Goal: Information Seeking & Learning: Learn about a topic

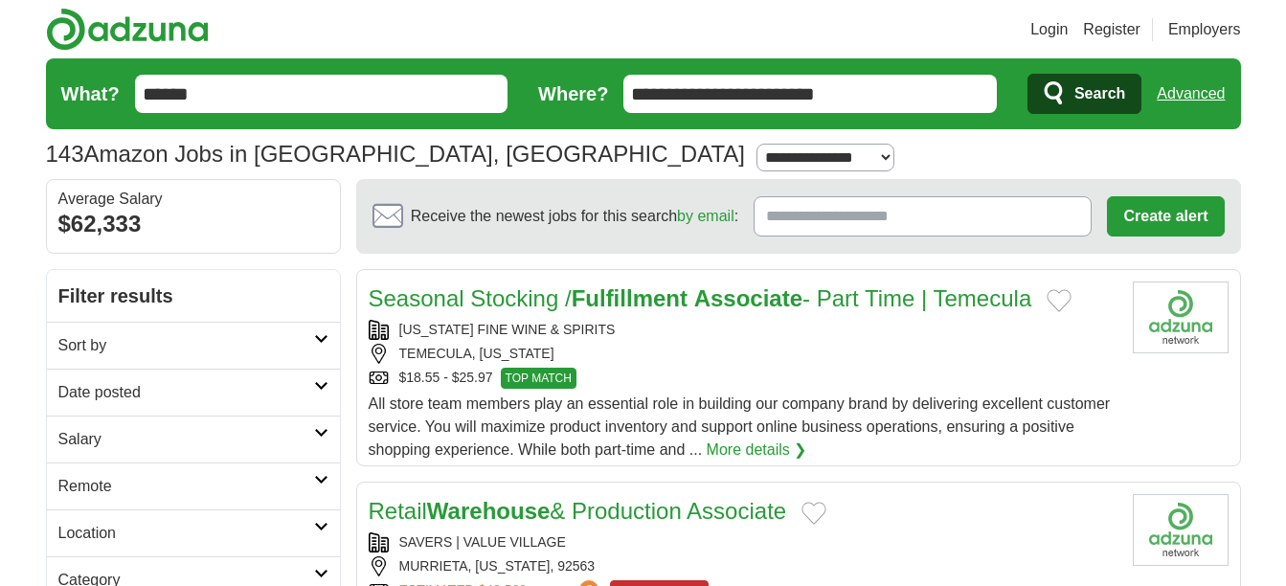
drag, startPoint x: 875, startPoint y: 101, endPoint x: 485, endPoint y: 128, distance: 390.6
click at [485, 128] on form "**********" at bounding box center [643, 93] width 1195 height 71
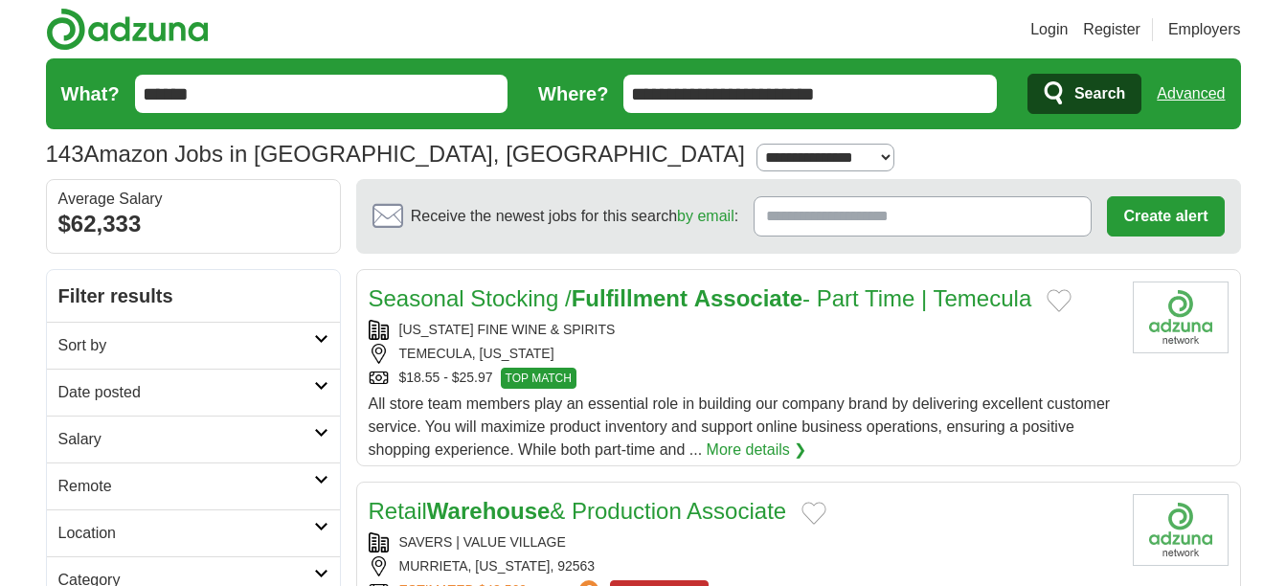
drag, startPoint x: 276, startPoint y: 106, endPoint x: 0, endPoint y: 116, distance: 275.9
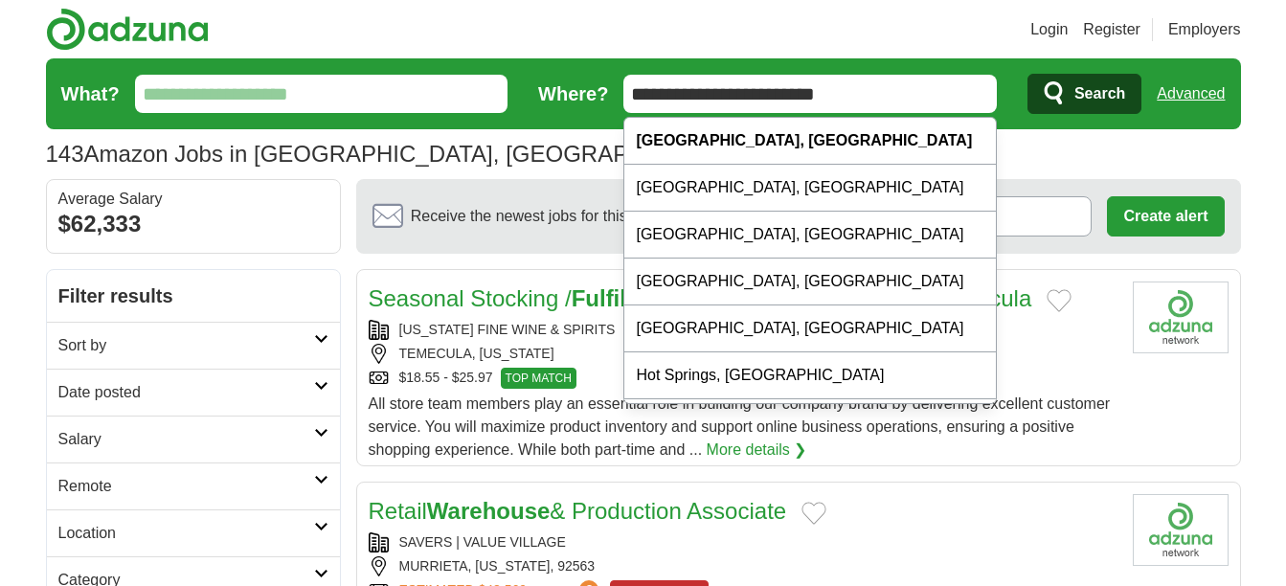
drag, startPoint x: 896, startPoint y: 96, endPoint x: 93, endPoint y: 142, distance: 804.5
click at [93, 142] on section "143 Amazon Jobs in Murrieta Hot Springs, CA Salary Salary Select a salary range…" at bounding box center [643, 118] width 1195 height 121
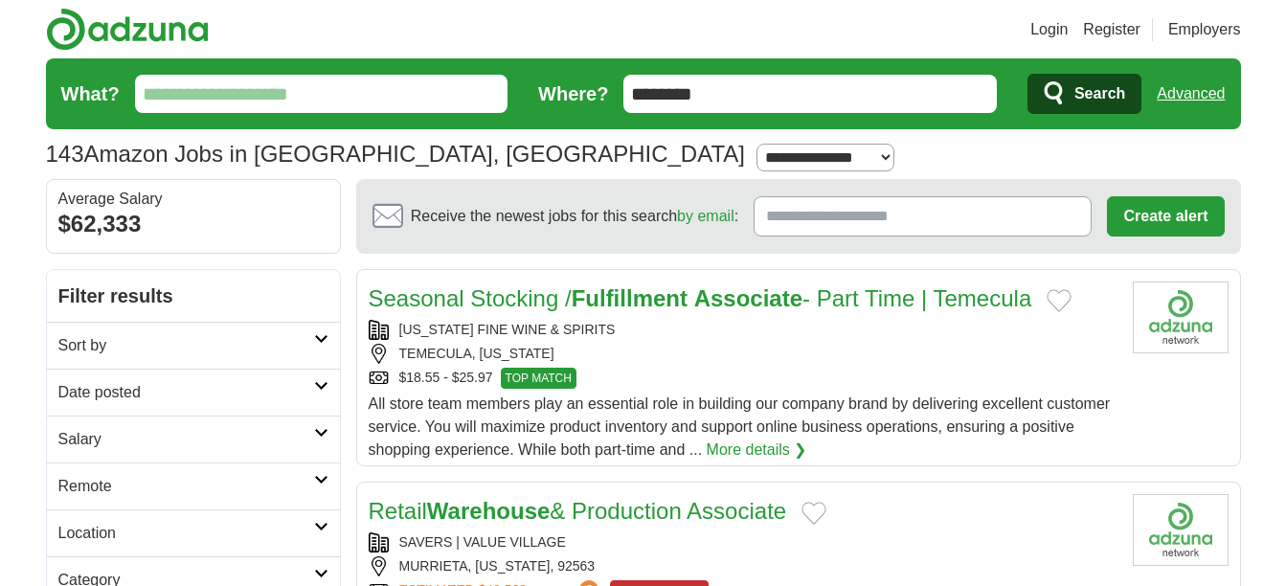
type input "********"
click at [1027, 74] on button "Search" at bounding box center [1084, 94] width 114 height 40
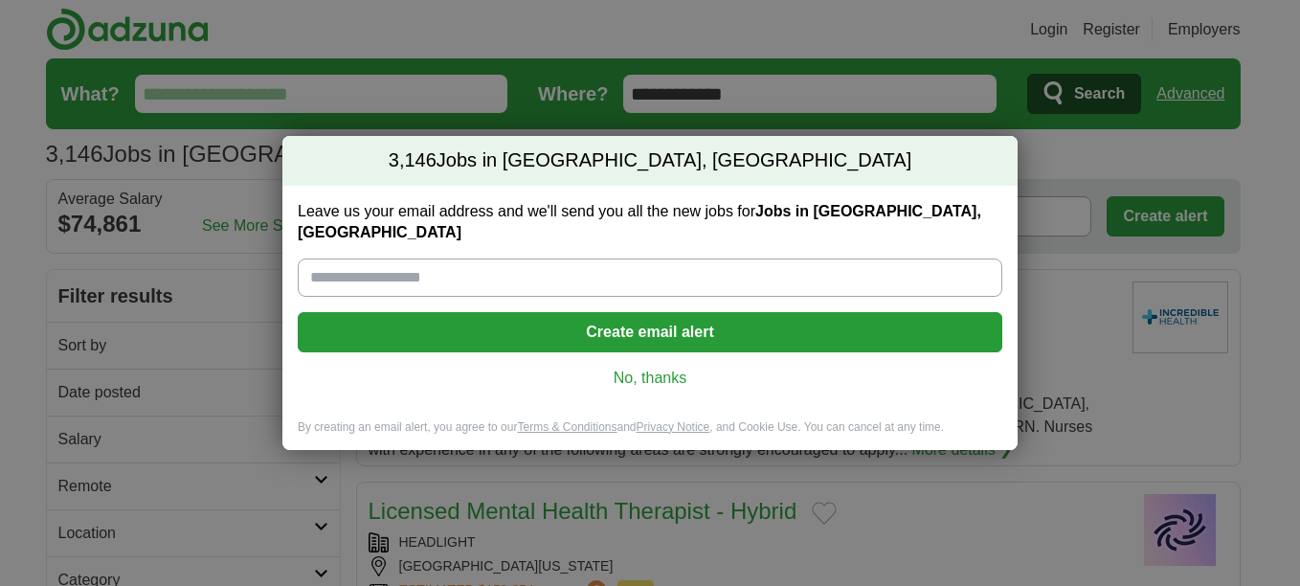
click at [635, 368] on link "No, thanks" at bounding box center [650, 378] width 674 height 21
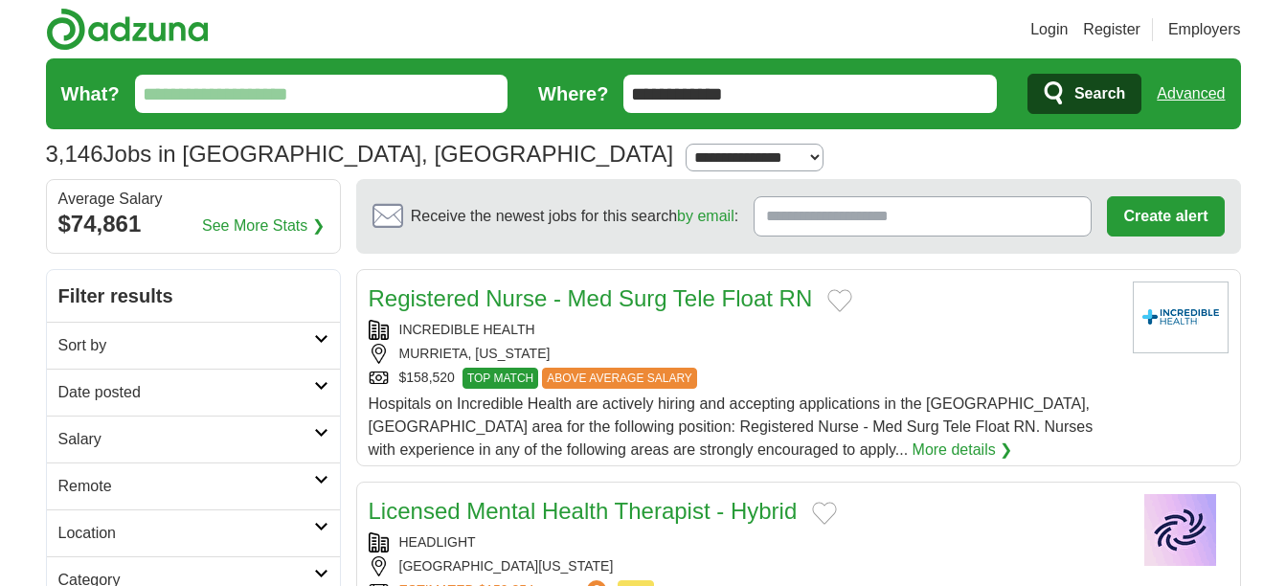
click at [271, 91] on input "What?" at bounding box center [321, 94] width 373 height 38
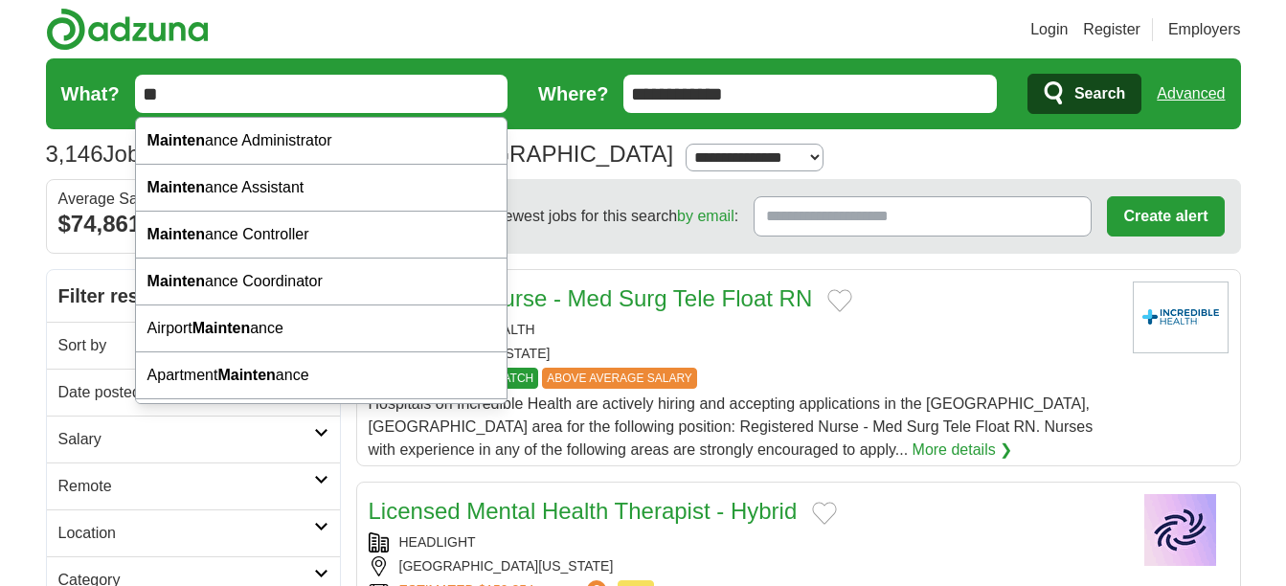
type input "*"
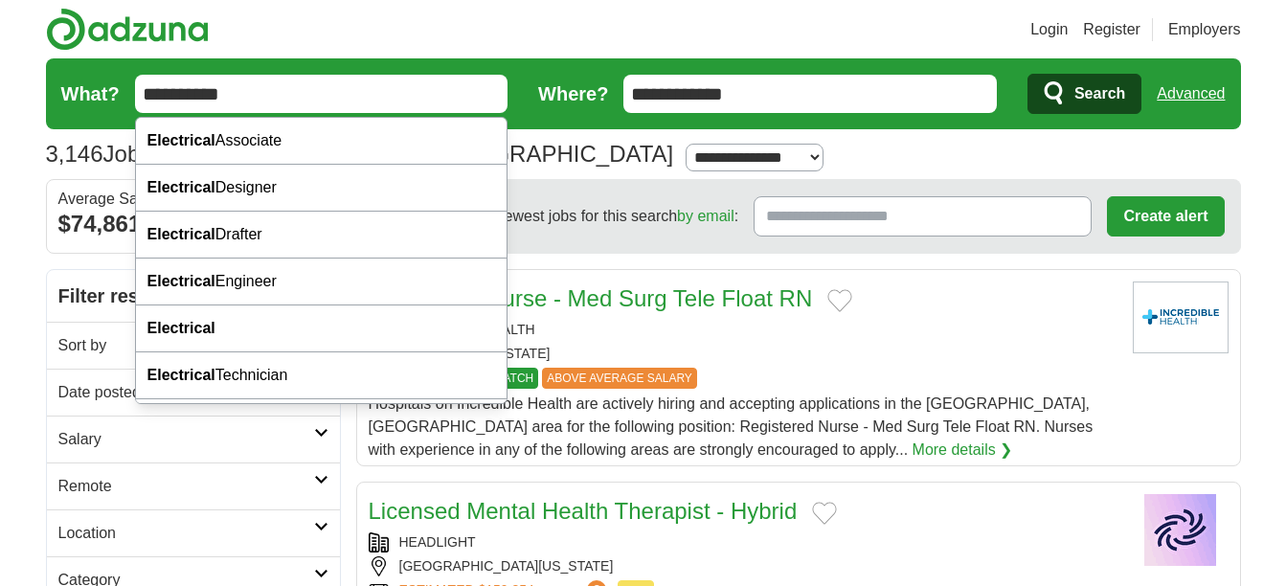
type input "**********"
click at [1027, 74] on button "Search" at bounding box center [1084, 94] width 114 height 40
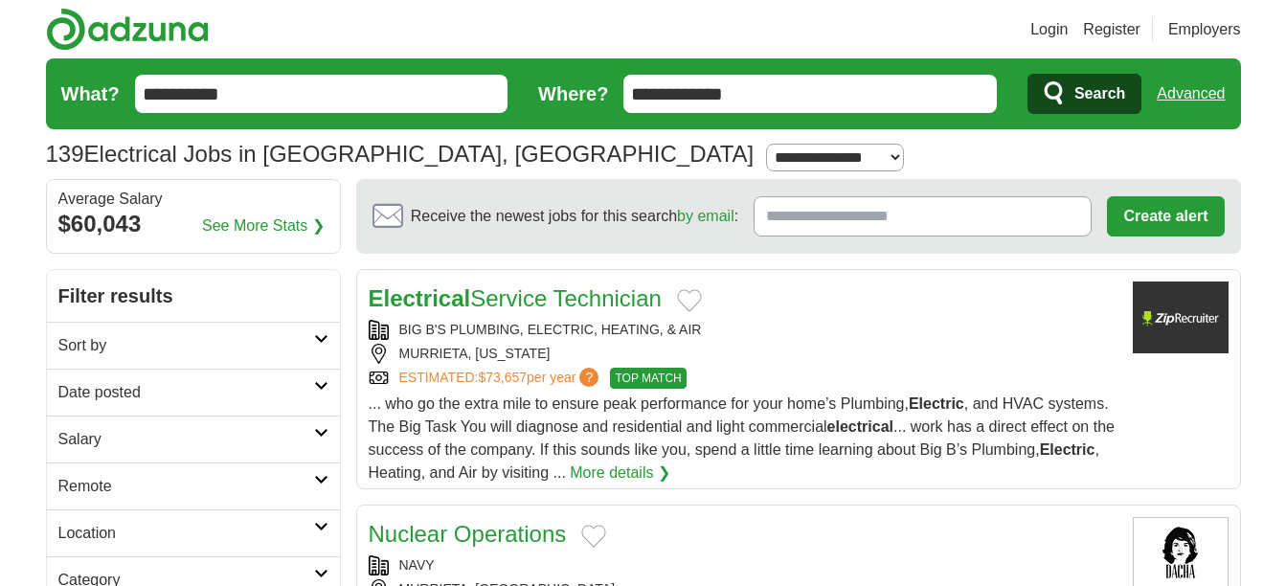
click at [670, 467] on link "More details ❯" at bounding box center [620, 472] width 101 height 23
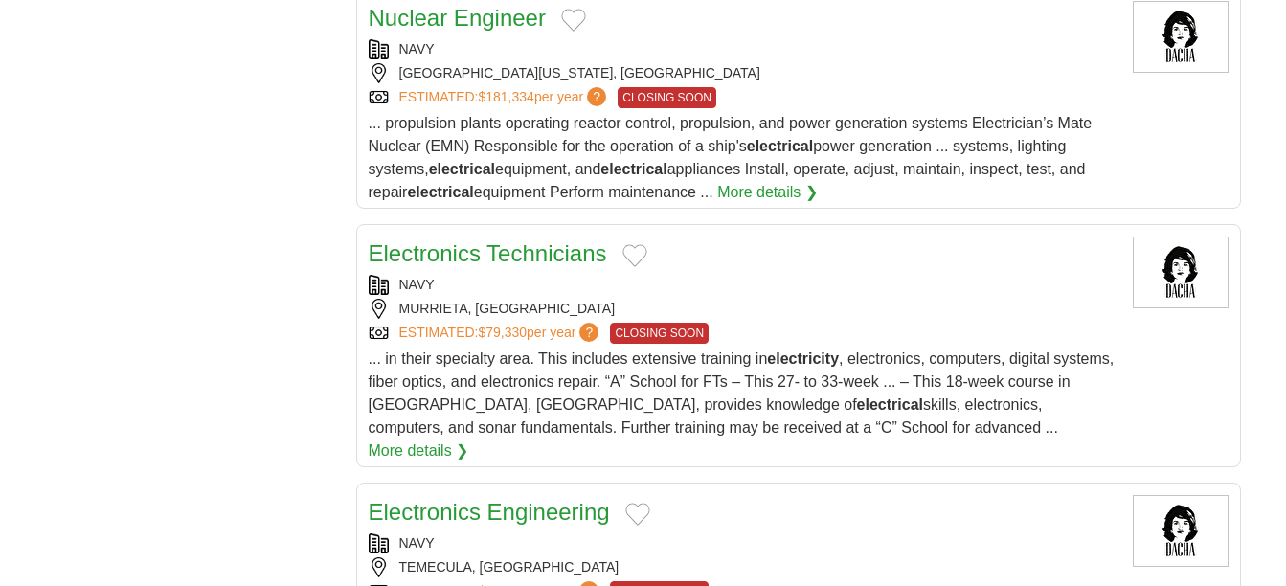
scroll to position [1870, 0]
click at [539, 253] on link "Electronics Technicians" at bounding box center [488, 252] width 238 height 26
click at [469, 438] on link "More details ❯" at bounding box center [419, 449] width 101 height 23
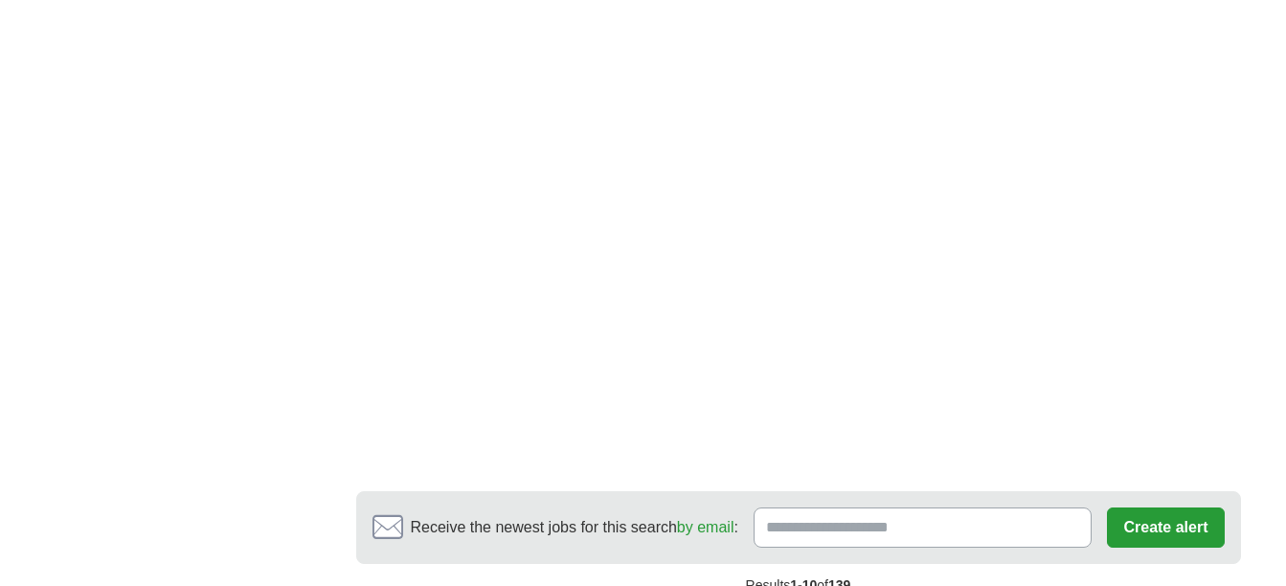
scroll to position [3204, 0]
